Goal: Task Accomplishment & Management: Complete application form

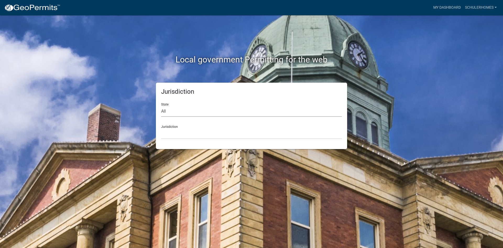
click at [168, 110] on select "All [US_STATE] [US_STATE] [US_STATE] [US_STATE] [US_STATE] [US_STATE] [US_STATE…" at bounding box center [251, 111] width 181 height 11
select select "[US_STATE]"
click at [161, 106] on select "All Colorado Georgia Indiana Iowa Kansas Minnesota Ohio South Carolina Wisconsin" at bounding box center [251, 111] width 181 height 11
click at [178, 128] on select "City of Charlestown, Indiana City of Jeffersonville, Indiana City of Logansport…" at bounding box center [251, 133] width 181 height 11
